Goal: Task Accomplishment & Management: Use online tool/utility

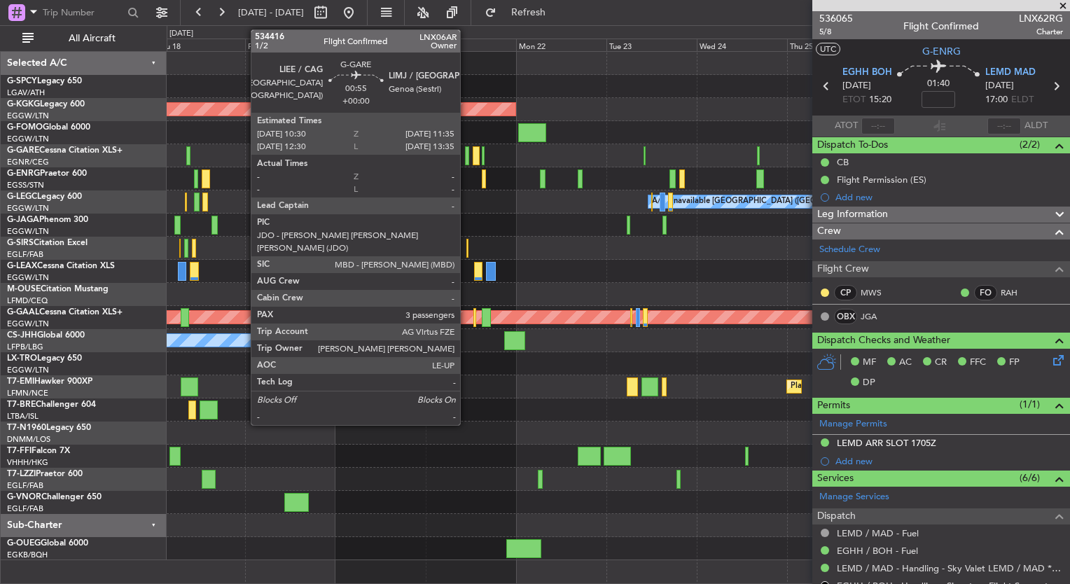
click at [466, 155] on div at bounding box center [467, 155] width 4 height 19
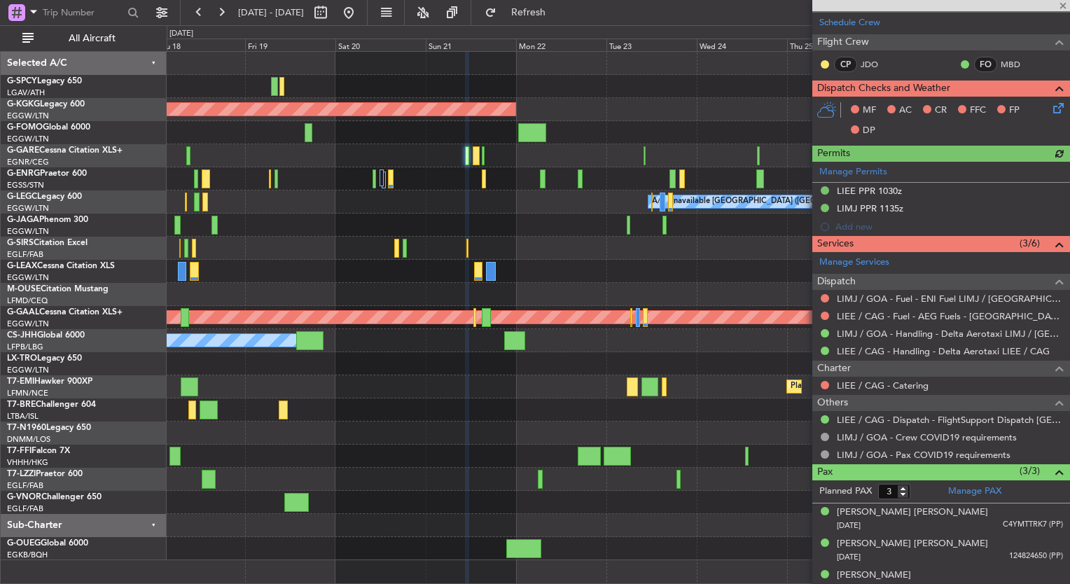
scroll to position [342, 0]
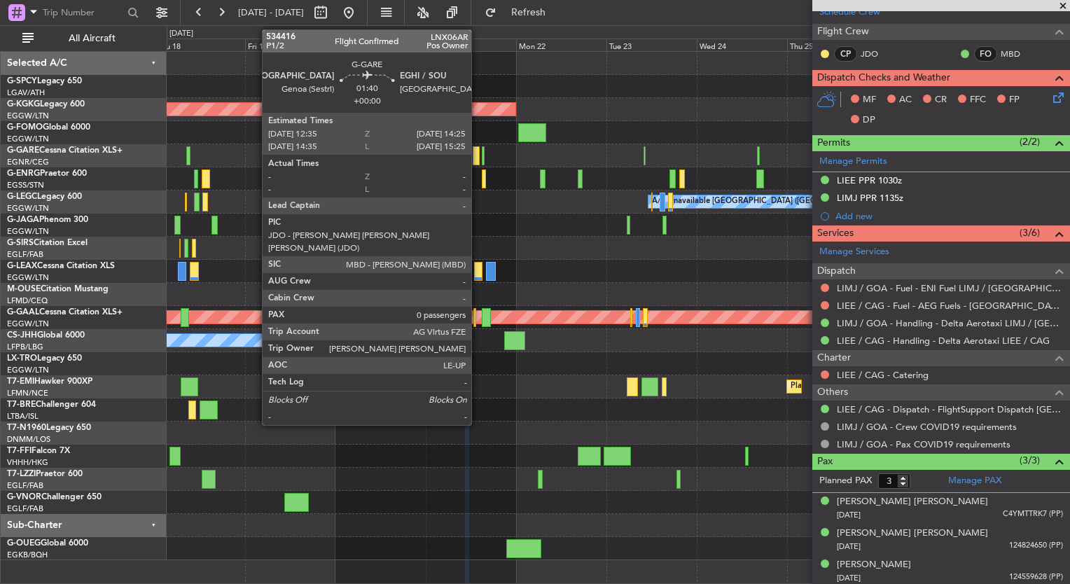
click at [478, 158] on div at bounding box center [476, 155] width 7 height 19
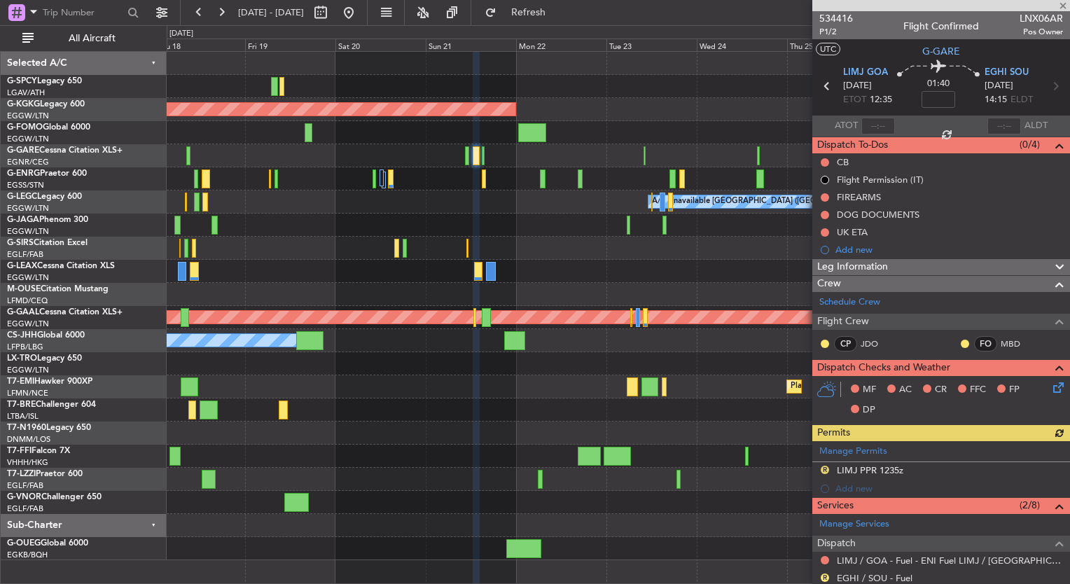
scroll to position [179, 0]
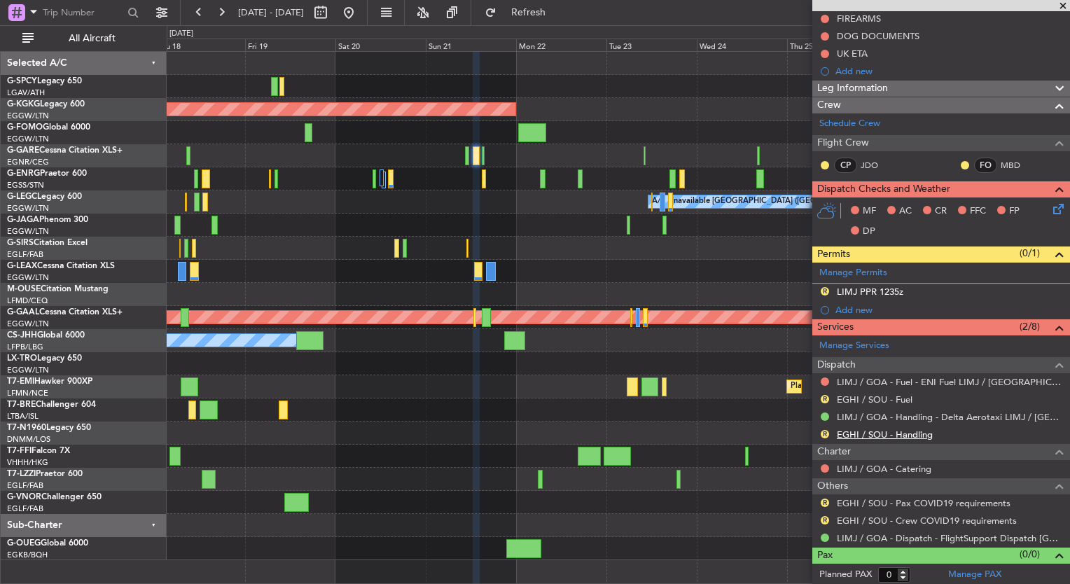
click at [908, 433] on link "EGHI / SOU - Handling" at bounding box center [885, 435] width 96 height 12
click at [562, 19] on button "Refresh" at bounding box center [520, 12] width 84 height 22
click at [873, 403] on mat-tooltip-component "EGHI / SOU - Fuel" at bounding box center [874, 421] width 88 height 37
click at [872, 398] on link "EGHI / SOU - Fuel" at bounding box center [875, 400] width 76 height 12
click at [562, 3] on button "Refresh" at bounding box center [520, 12] width 84 height 22
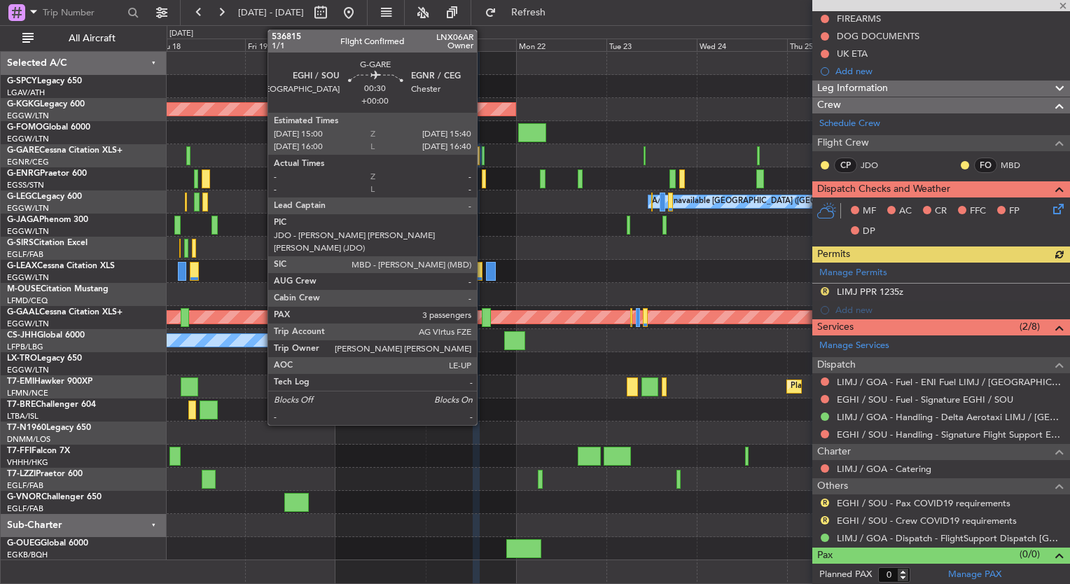
click at [482, 155] on div at bounding box center [483, 155] width 3 height 19
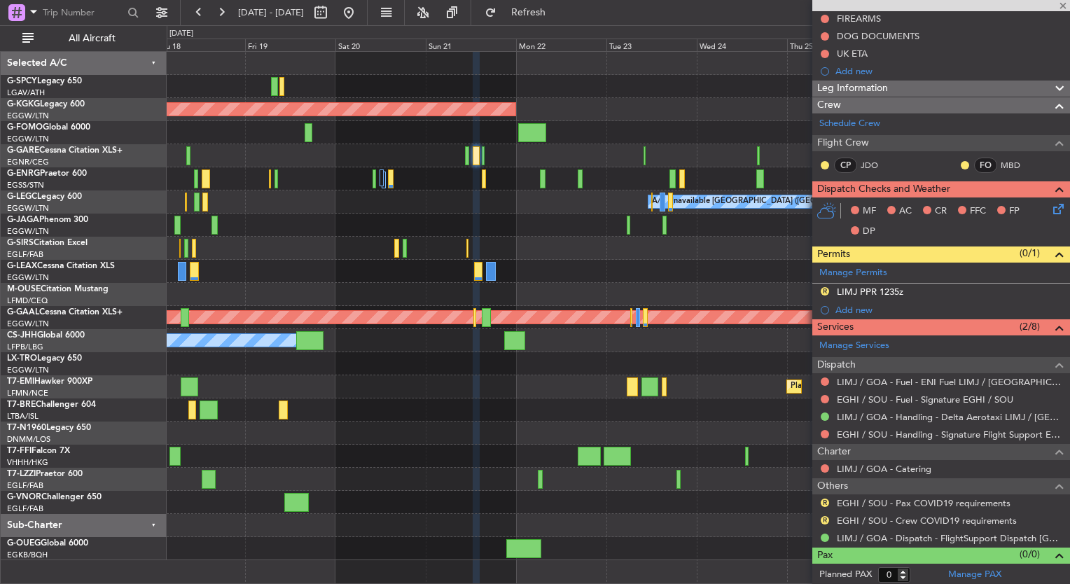
type input "3"
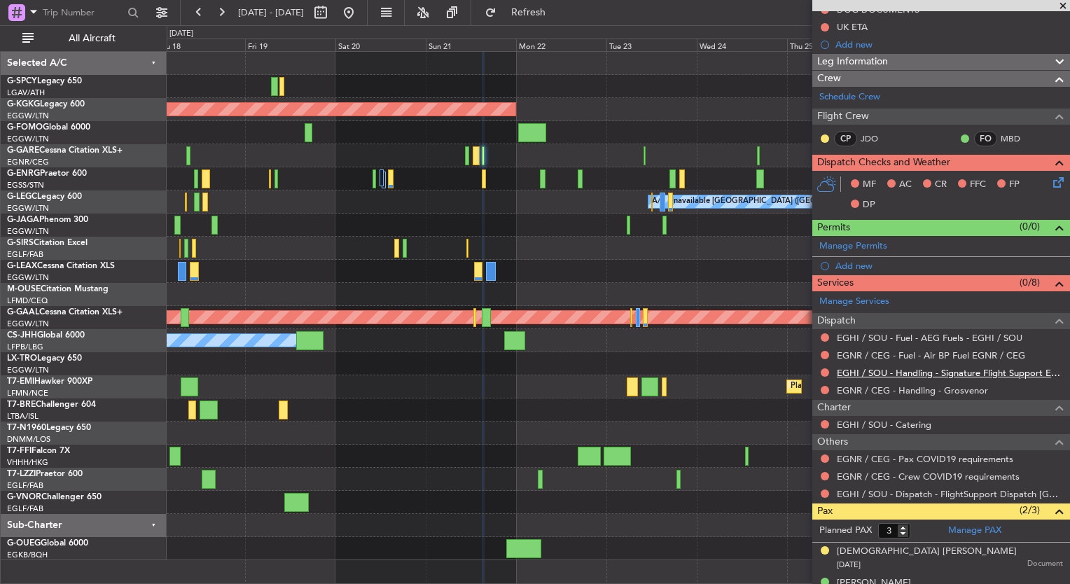
scroll to position [188, 0]
click at [922, 338] on link "EGHI / SOU - Fuel - AEG Fuels - EGHI / SOU" at bounding box center [930, 338] width 186 height 12
